Goal: Navigation & Orientation: Find specific page/section

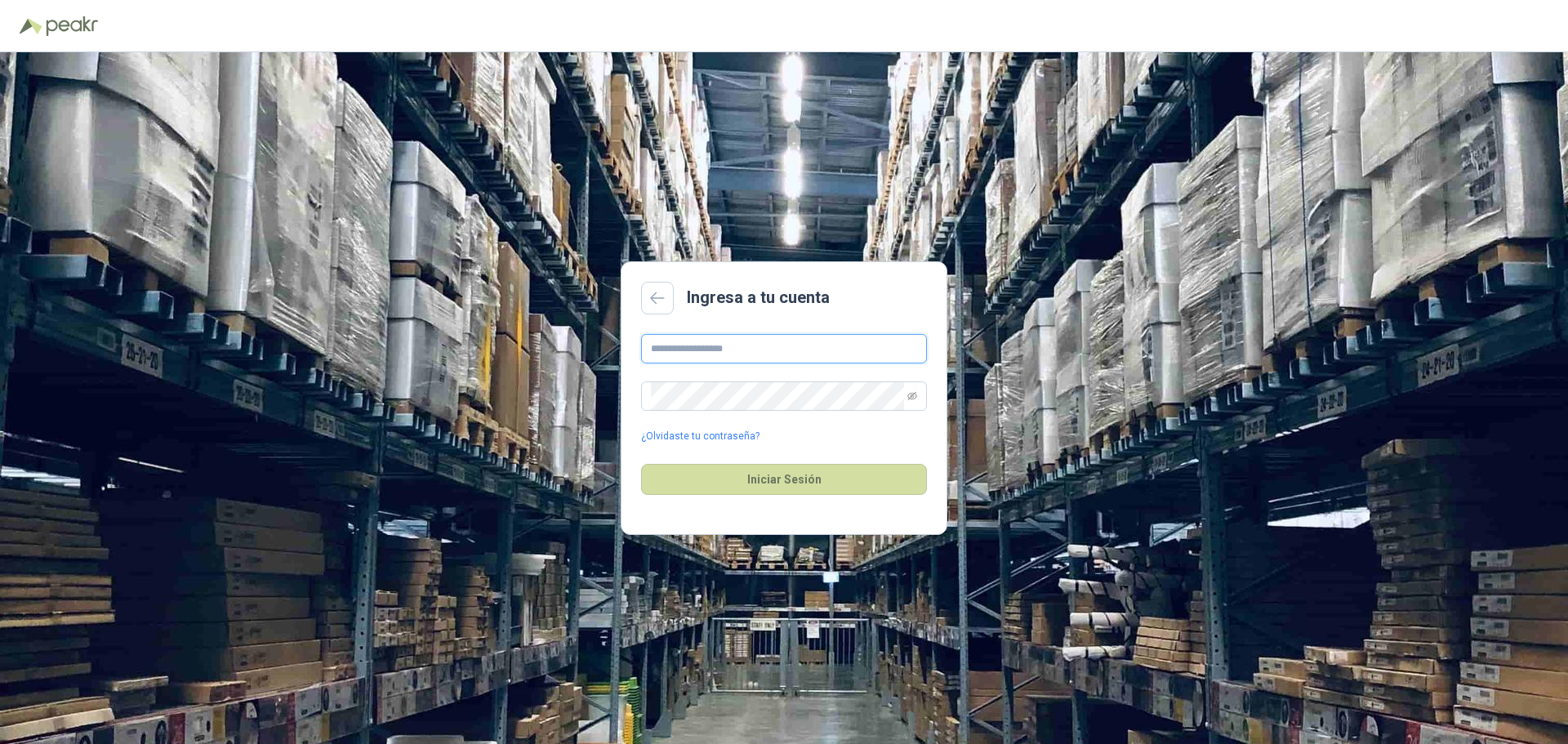
click at [699, 351] on input "text" at bounding box center [784, 349] width 286 height 30
type input "**********"
click at [727, 412] on div "**********" at bounding box center [784, 389] width 286 height 110
click at [641, 464] on button "Iniciar Sesión" at bounding box center [784, 479] width 286 height 31
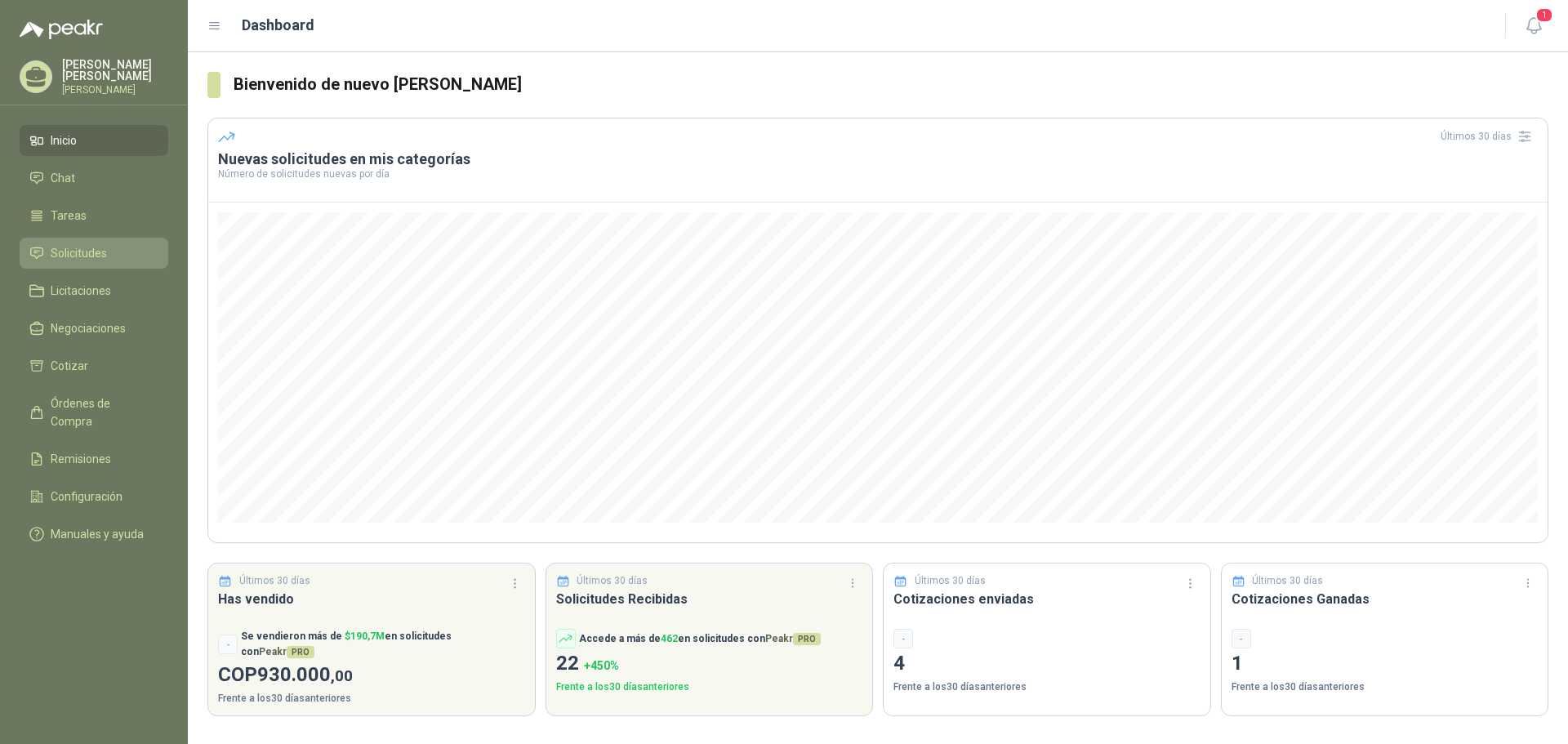
click at [83, 259] on link "Solicitudes" at bounding box center [93, 253] width 148 height 31
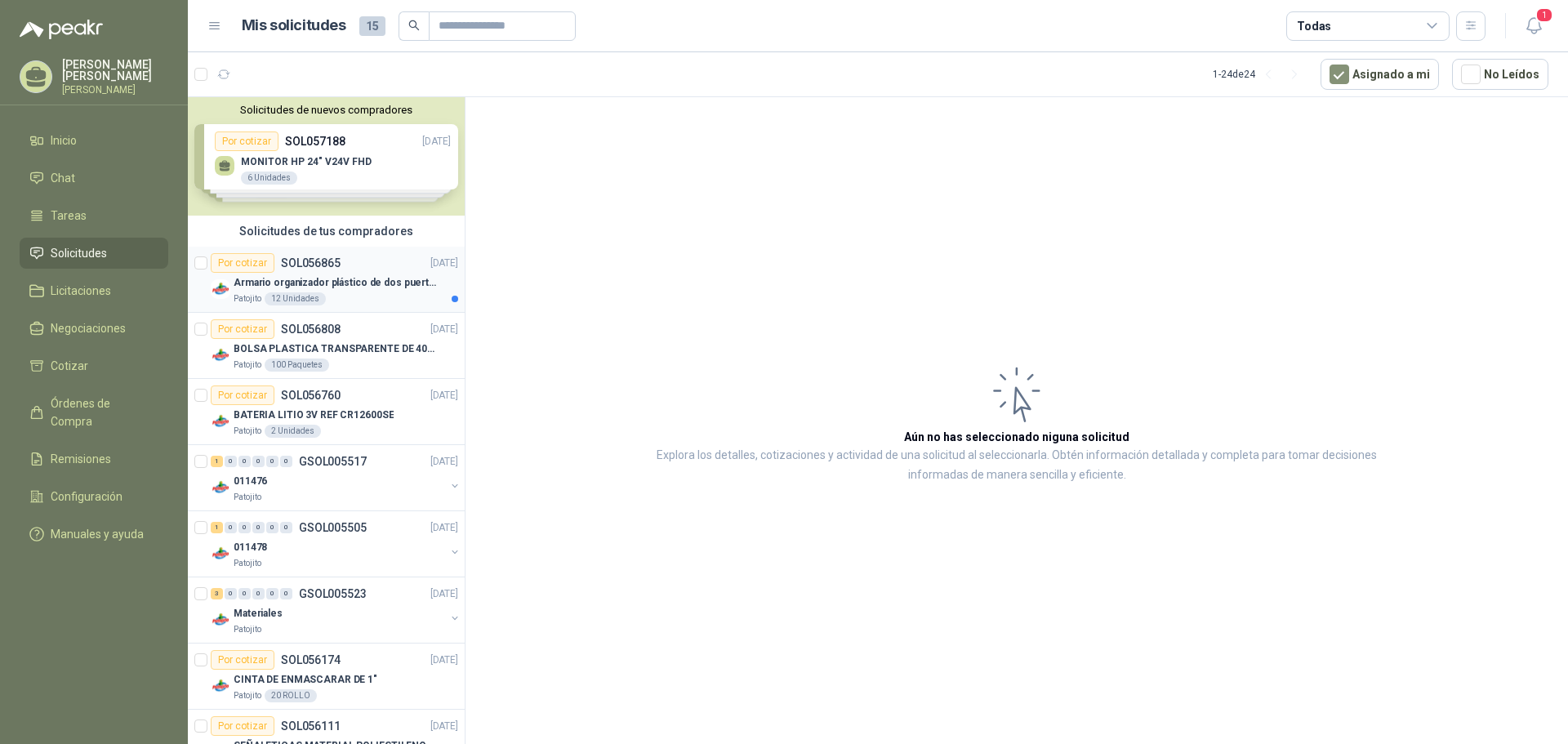
click at [354, 292] on div "Armario organizador plástico de dos puertas de acuerdo a la imagen adjunta" at bounding box center [345, 282] width 225 height 19
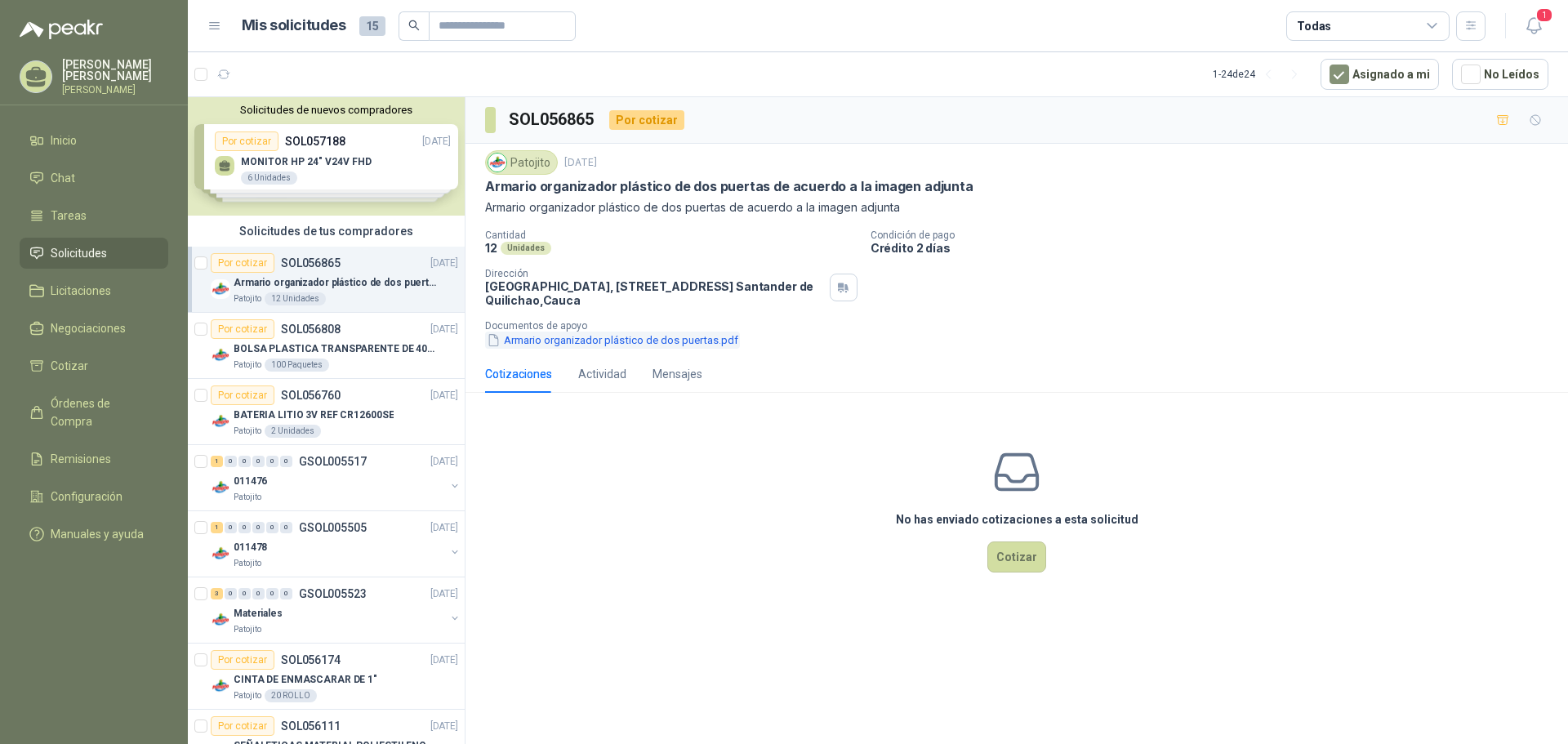
click at [523, 342] on button "Armario organizador plástico de dos puertas.pdf" at bounding box center [612, 340] width 254 height 17
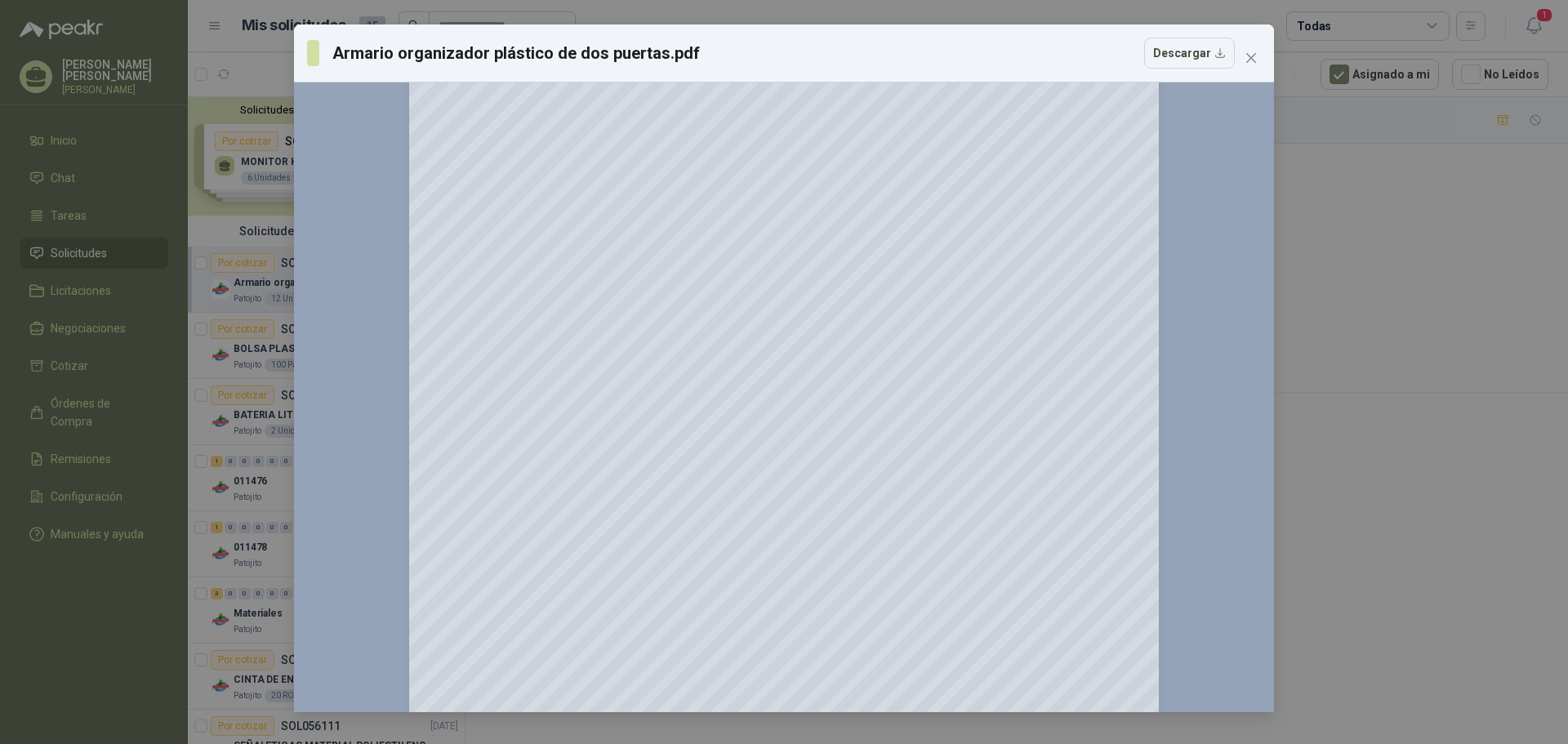
scroll to position [327, 0]
click at [1249, 63] on icon "close" at bounding box center [1251, 58] width 13 height 13
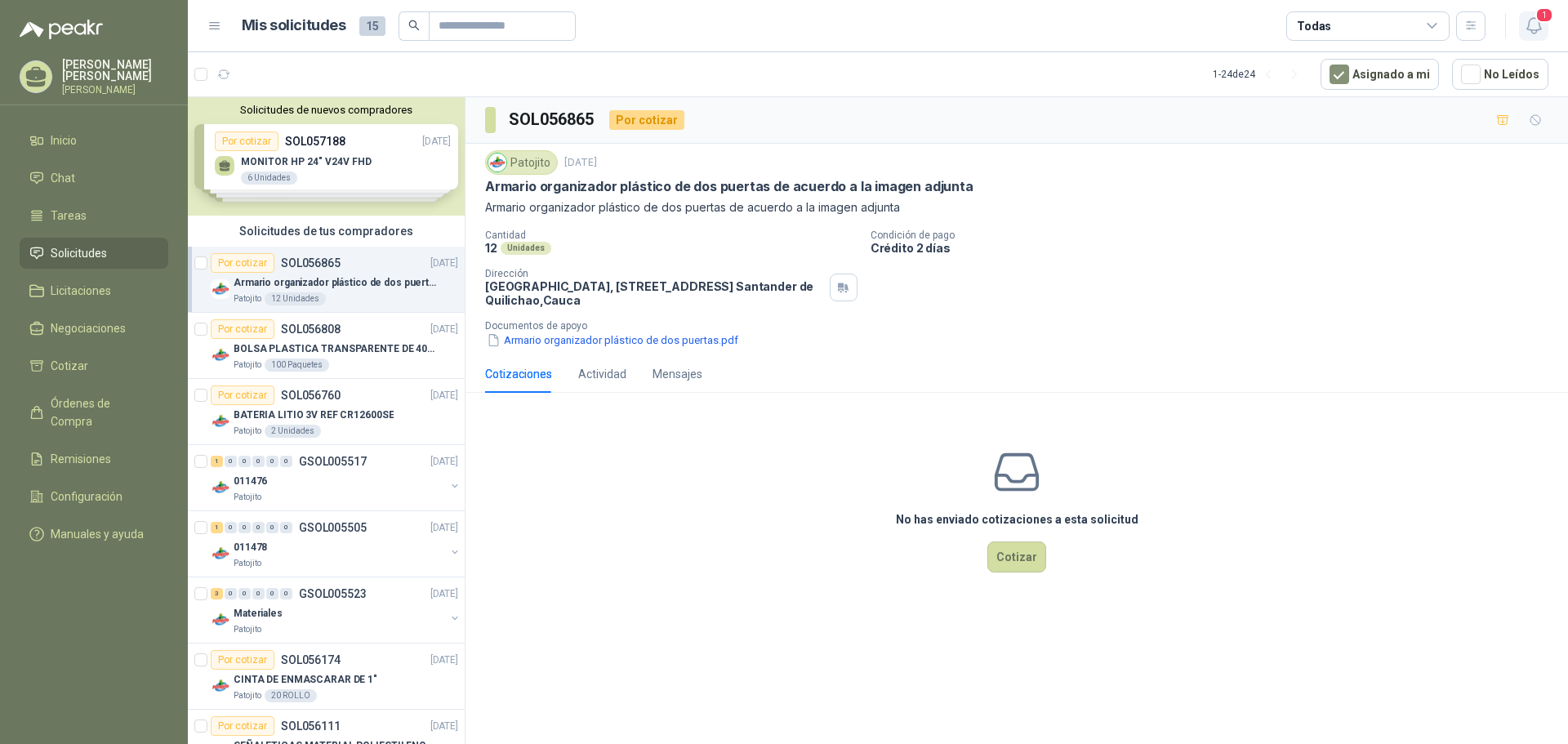
click at [1542, 18] on span "1" at bounding box center [1544, 15] width 18 height 15
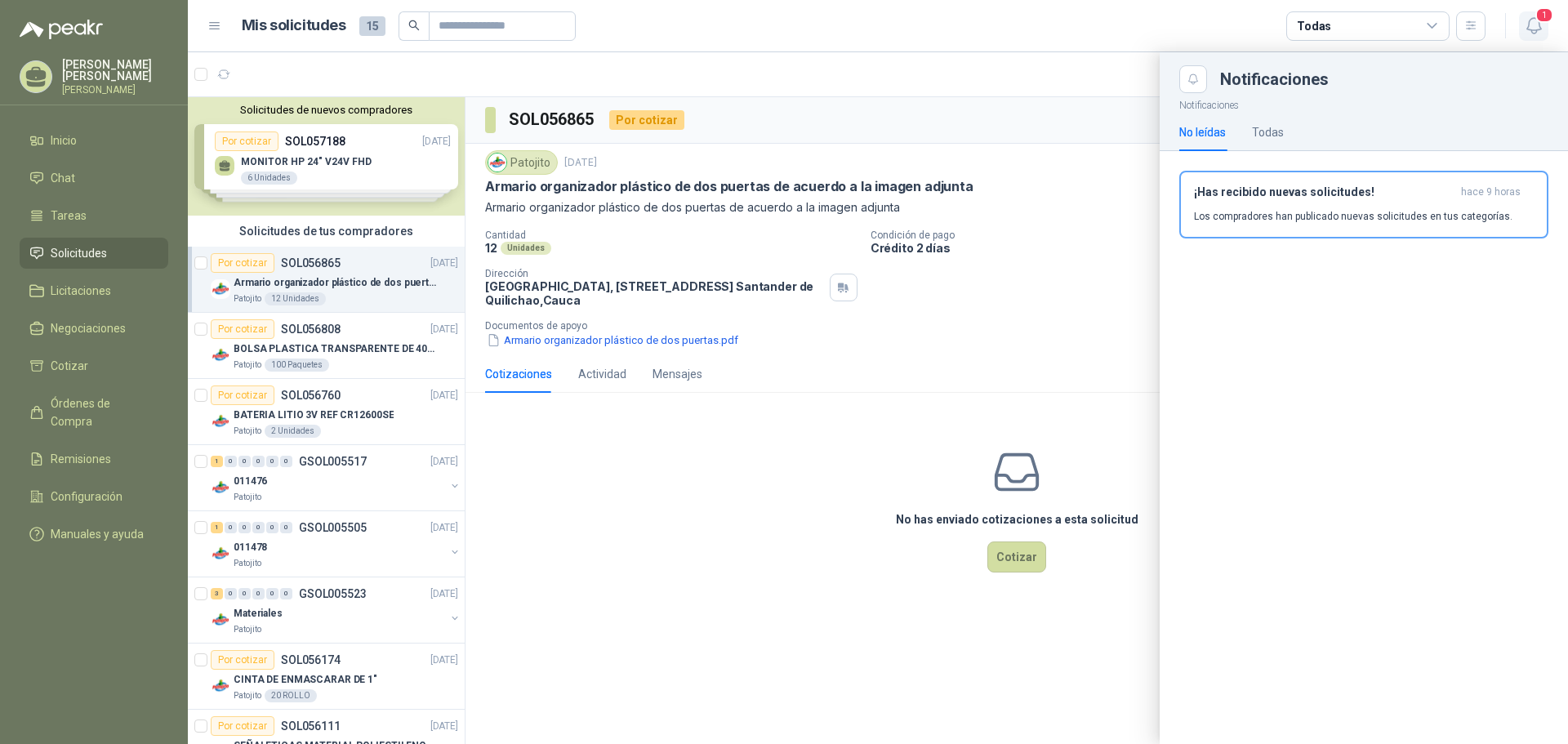
click at [1542, 18] on span "1" at bounding box center [1544, 15] width 18 height 15
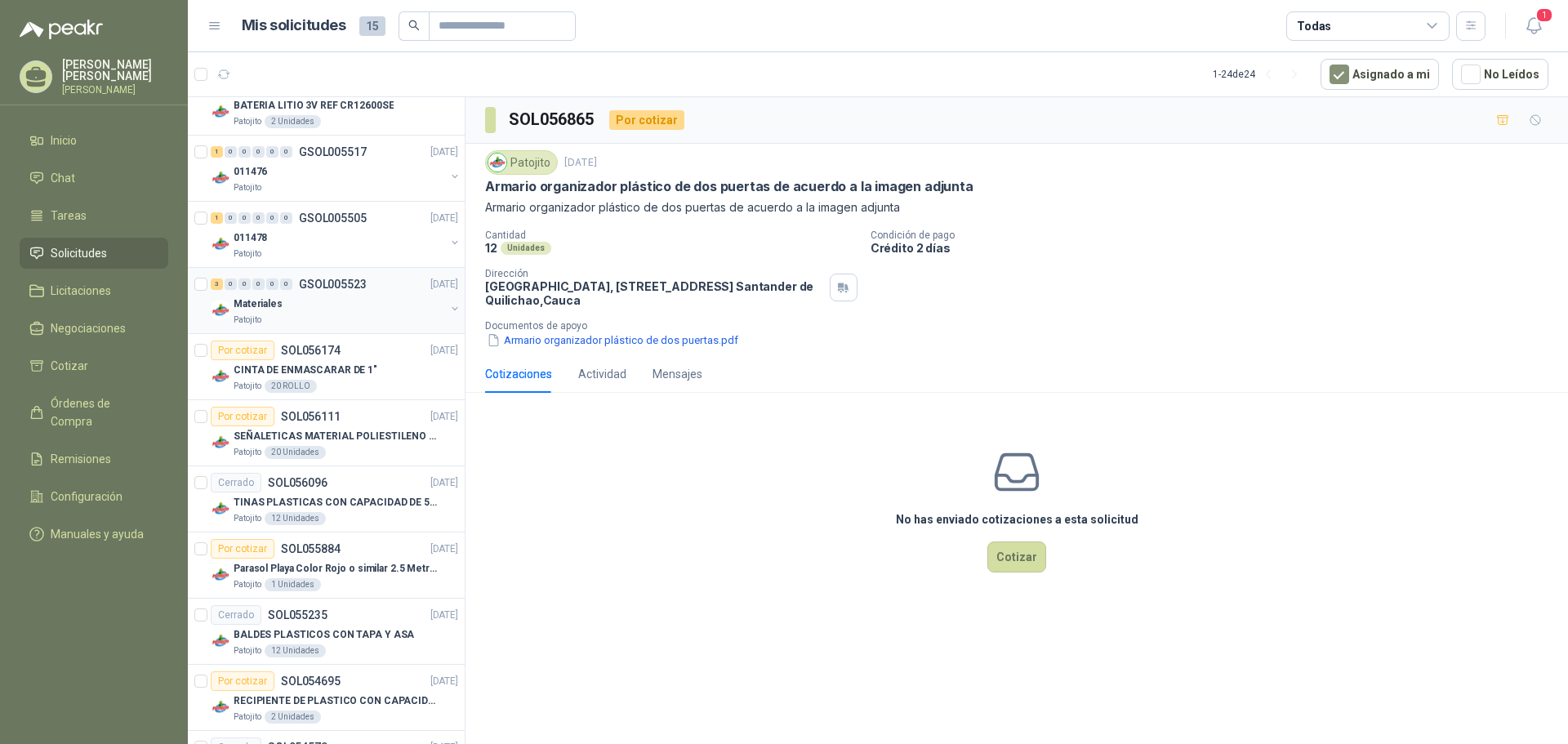
scroll to position [409, 0]
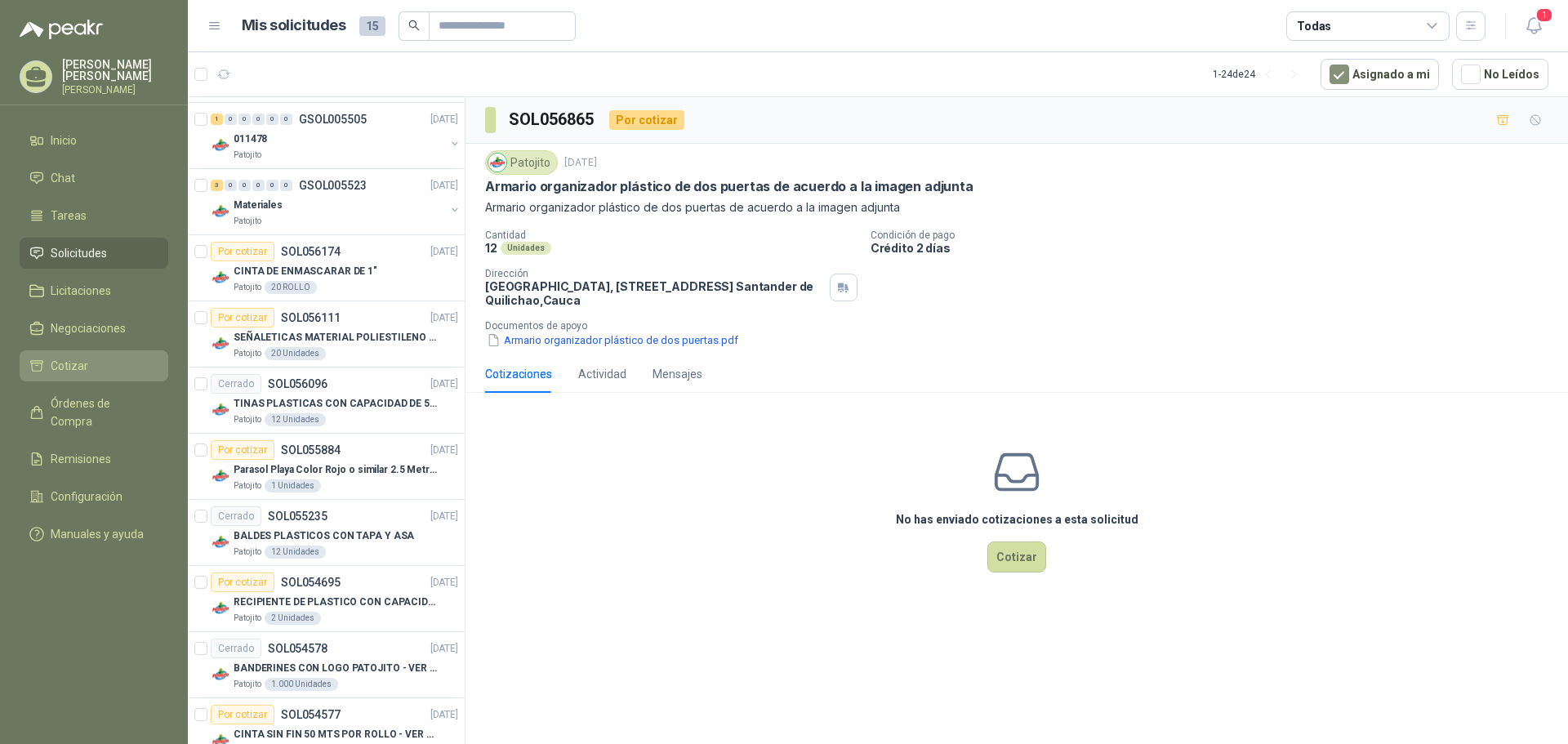
click at [95, 366] on li "Cotizar" at bounding box center [94, 365] width 129 height 18
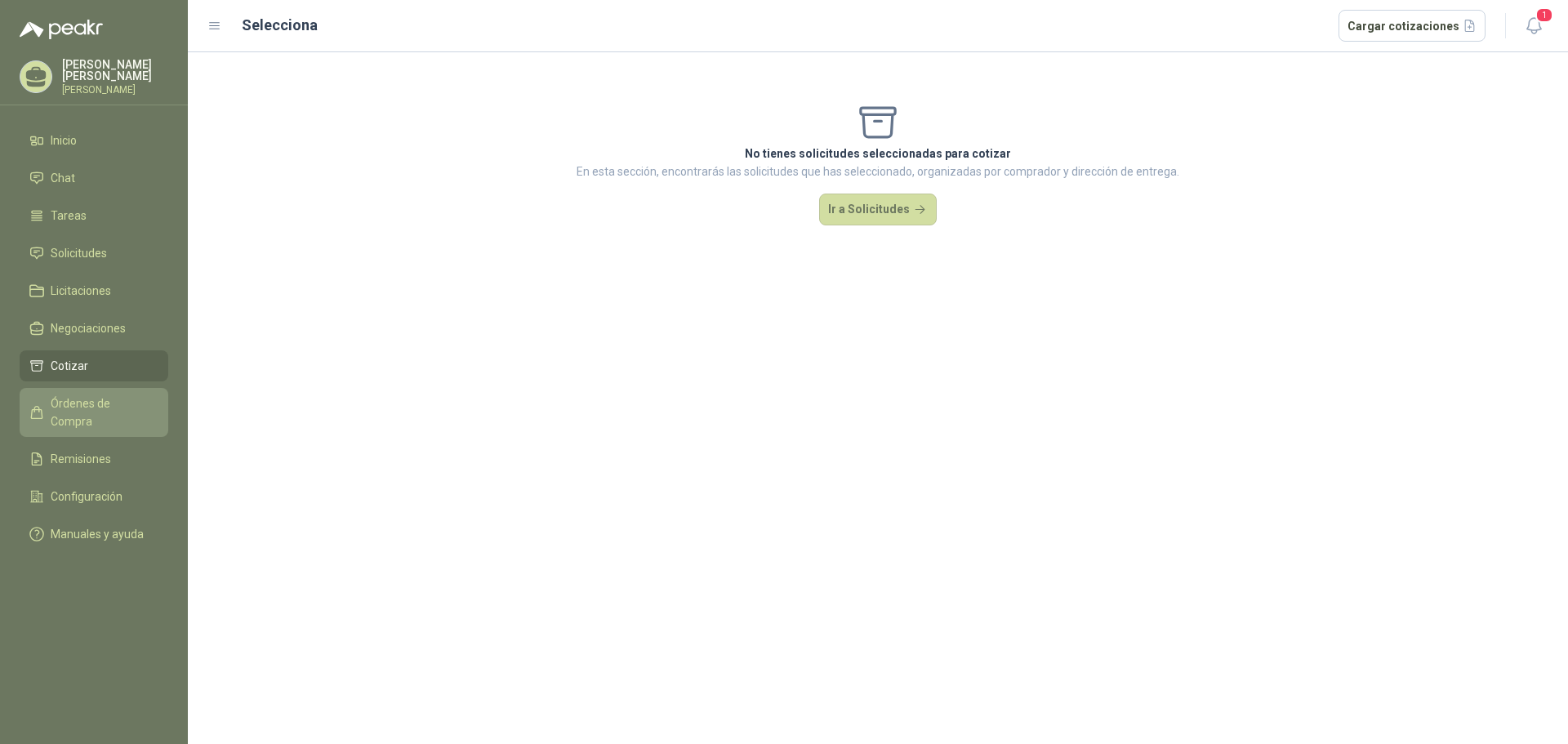
click at [103, 408] on span "Órdenes de Compra" at bounding box center [102, 412] width 102 height 36
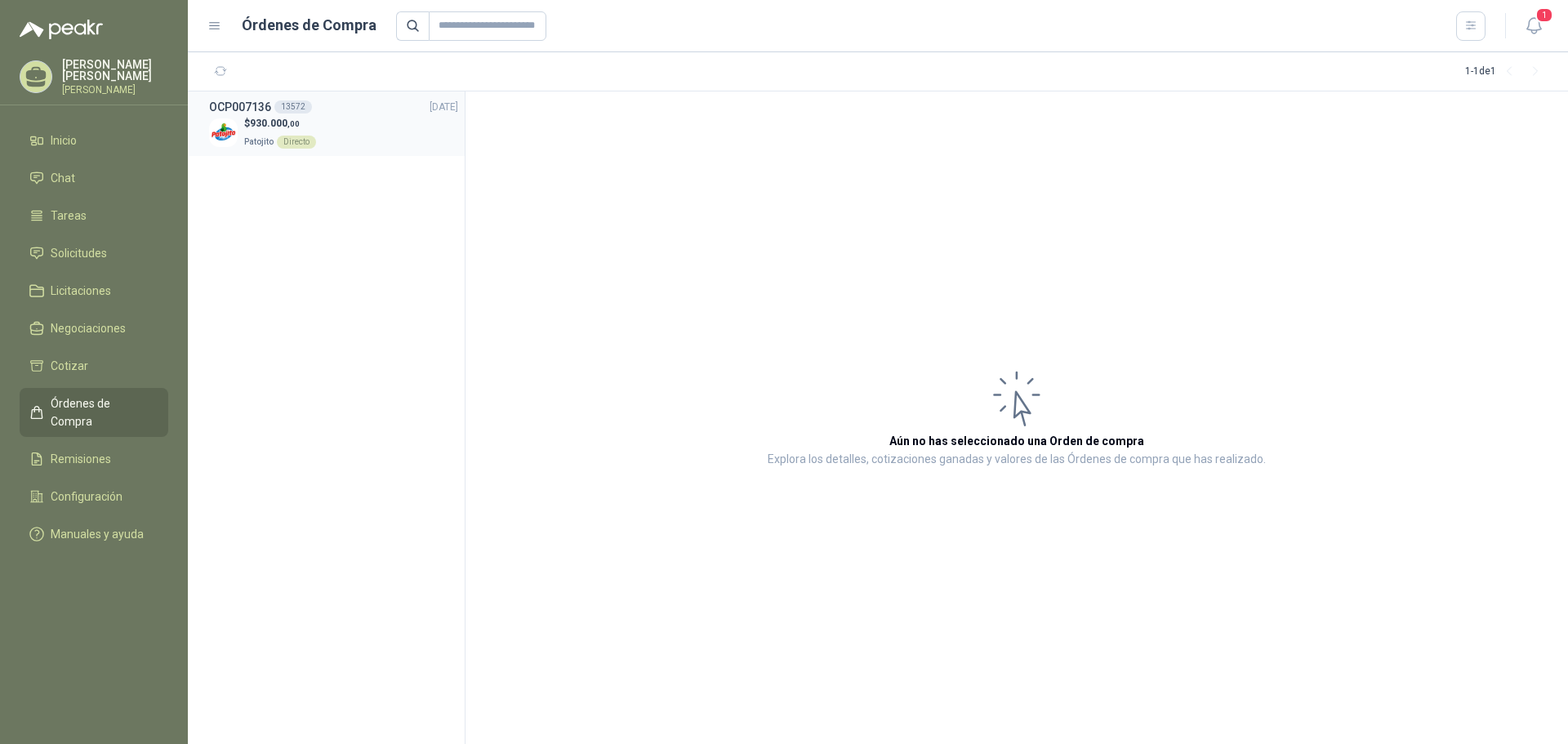
click at [332, 139] on div "$ 930.000 ,00 Patojito Directo" at bounding box center [333, 132] width 249 height 34
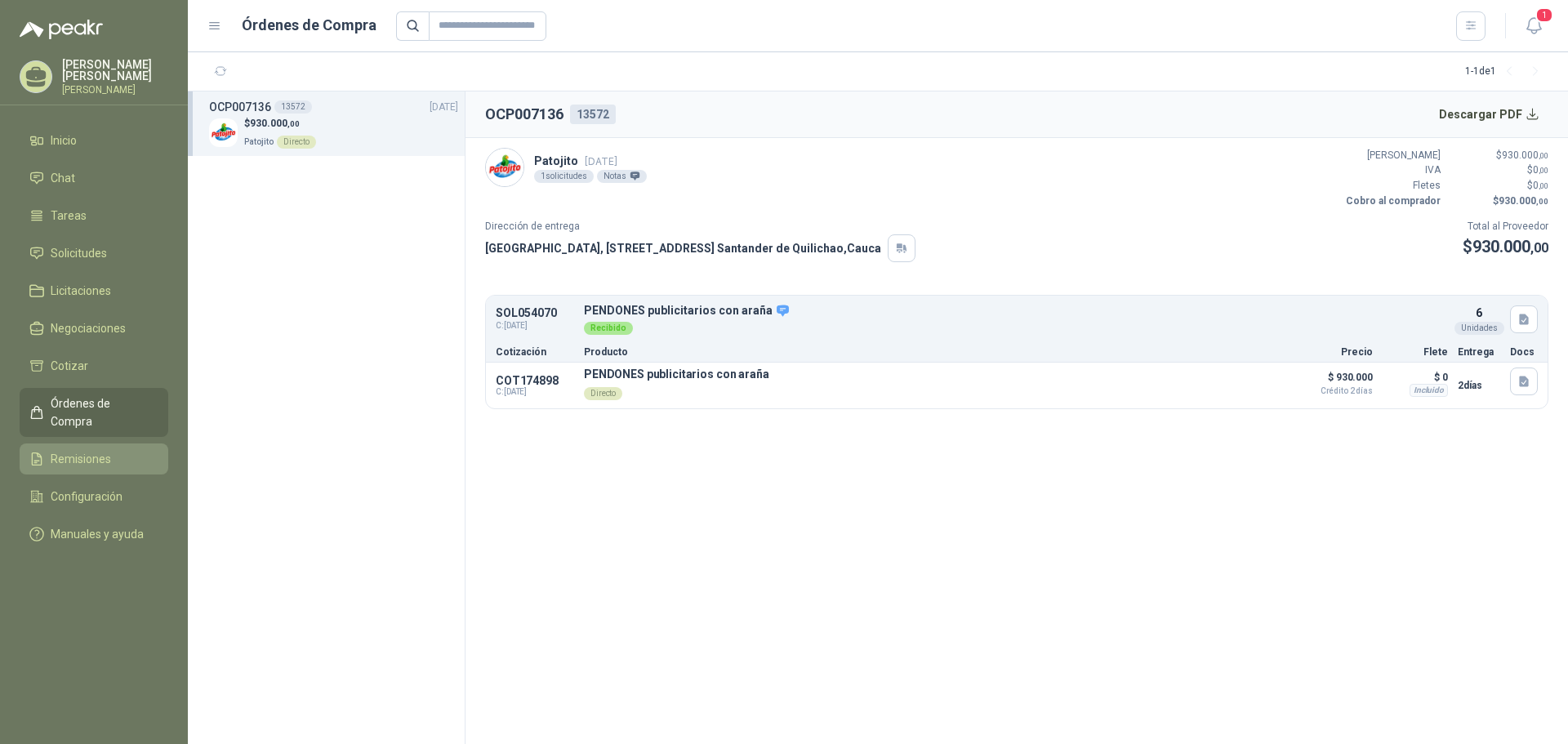
click at [79, 450] on span "Remisiones" at bounding box center [81, 459] width 61 height 18
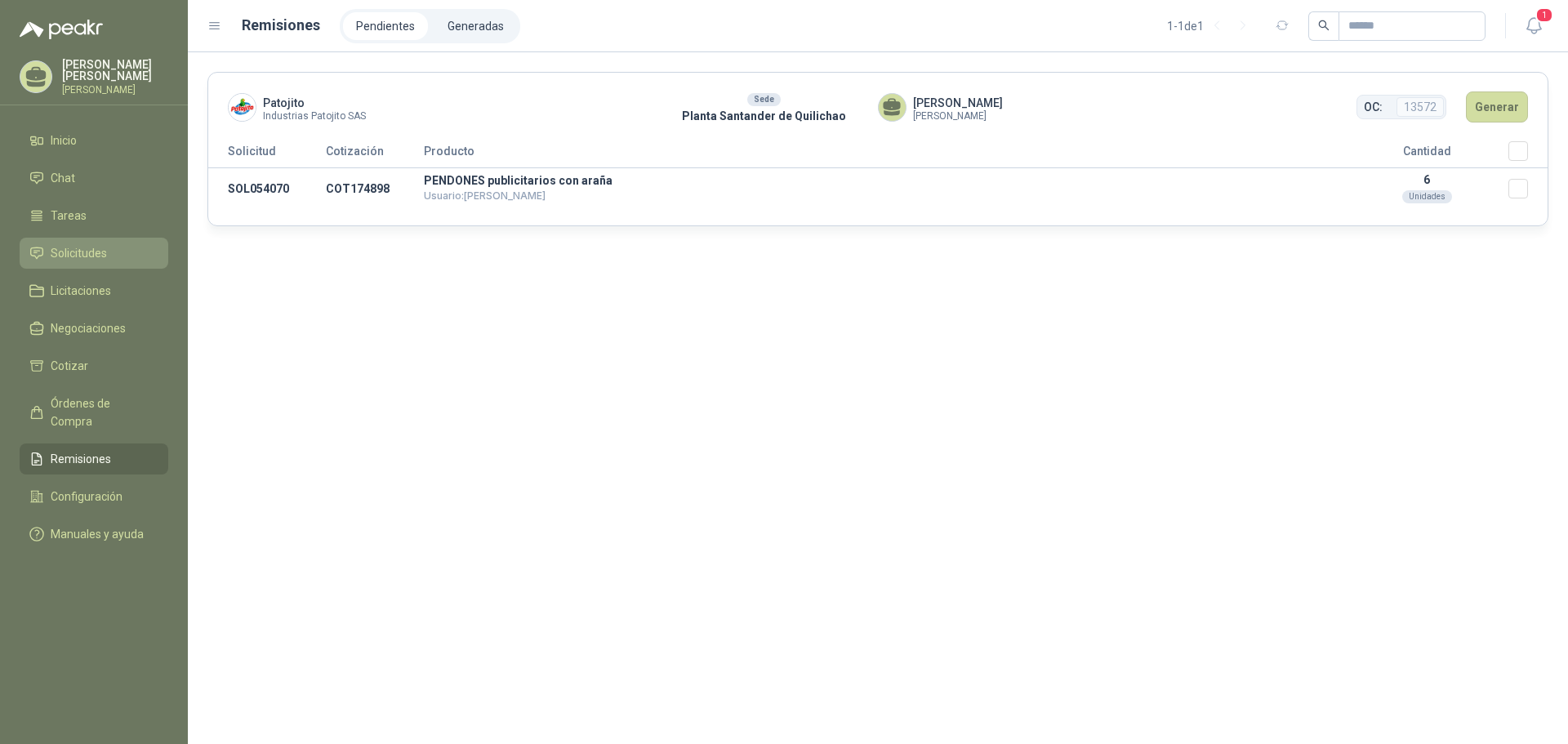
click at [133, 247] on li "Solicitudes" at bounding box center [94, 252] width 129 height 18
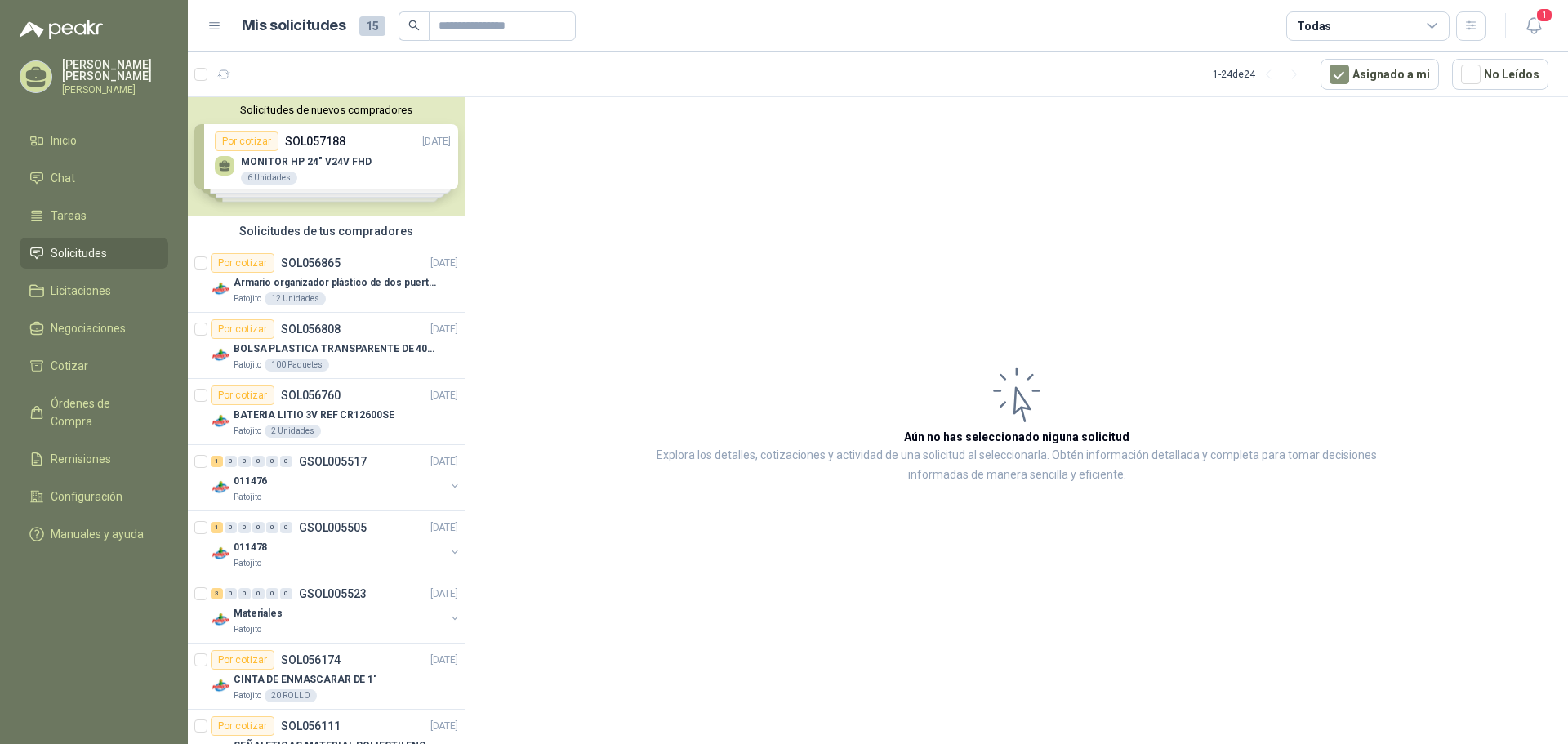
click at [359, 169] on div "Solicitudes de nuevos compradores Por cotizar SOL057188 [DATE] MONITOR HP 24" V…" at bounding box center [326, 156] width 277 height 119
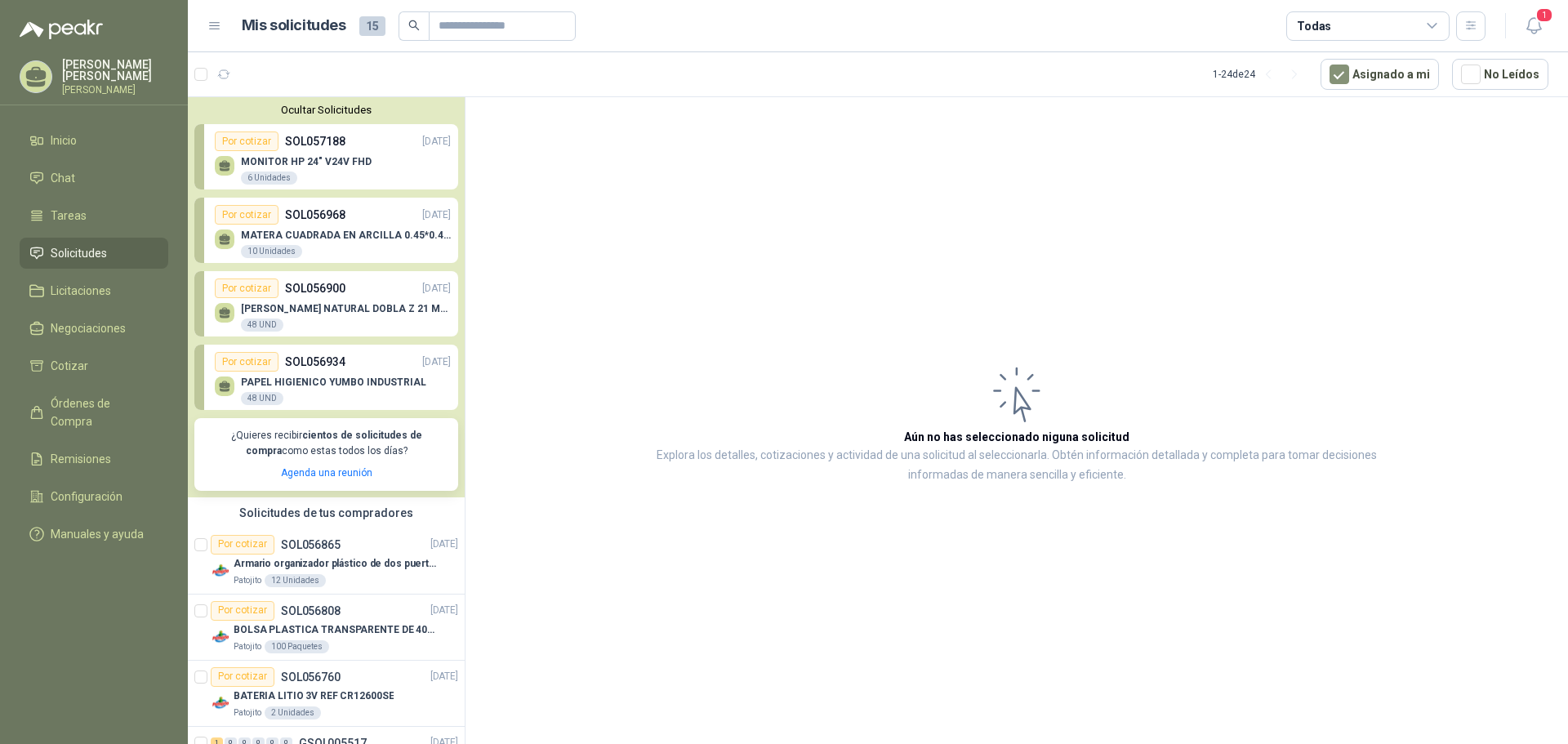
click at [149, 75] on div "[PERSON_NAME] [PERSON_NAME]" at bounding box center [115, 76] width 106 height 36
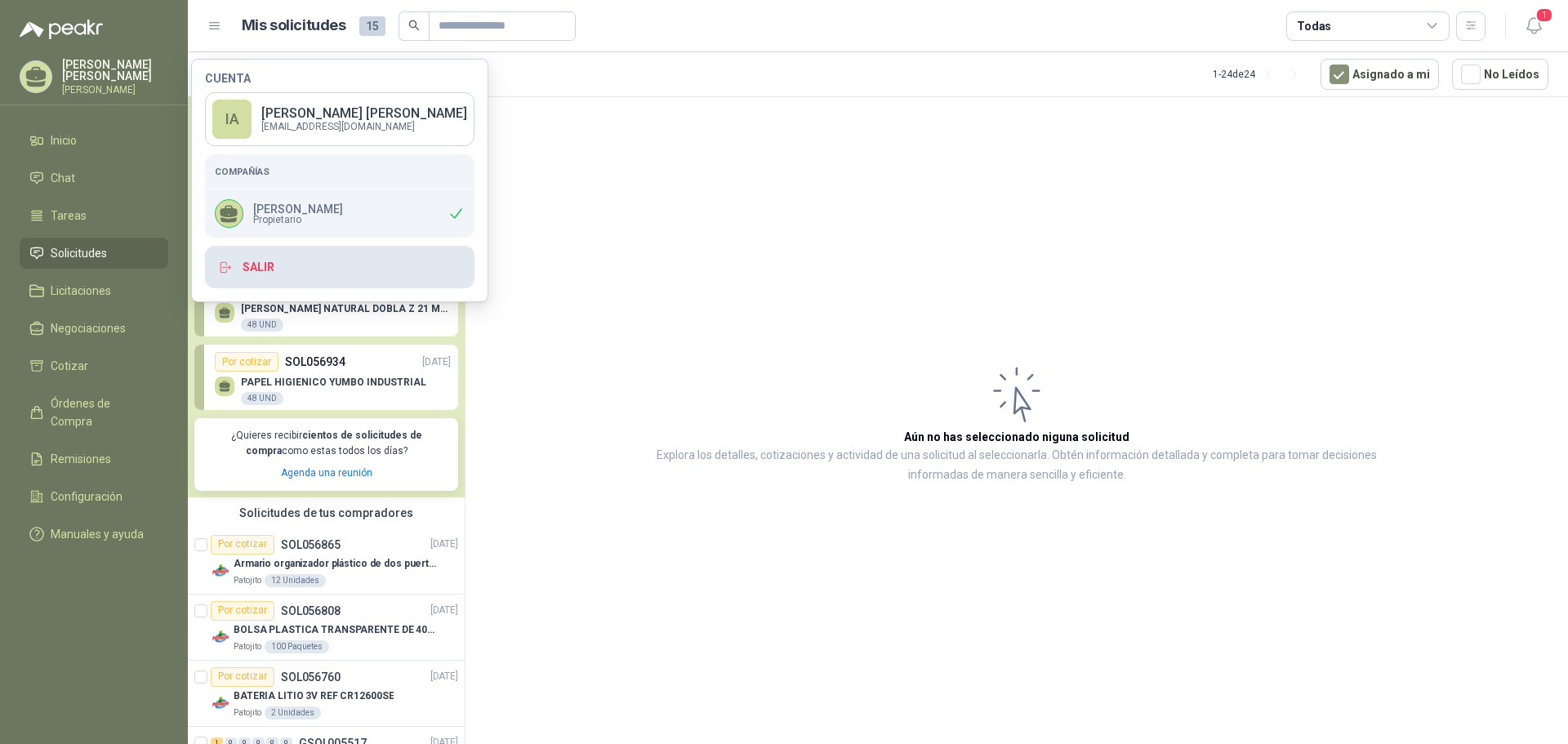
click at [276, 266] on button "Salir" at bounding box center [340, 267] width 270 height 42
